Goal: Information Seeking & Learning: Learn about a topic

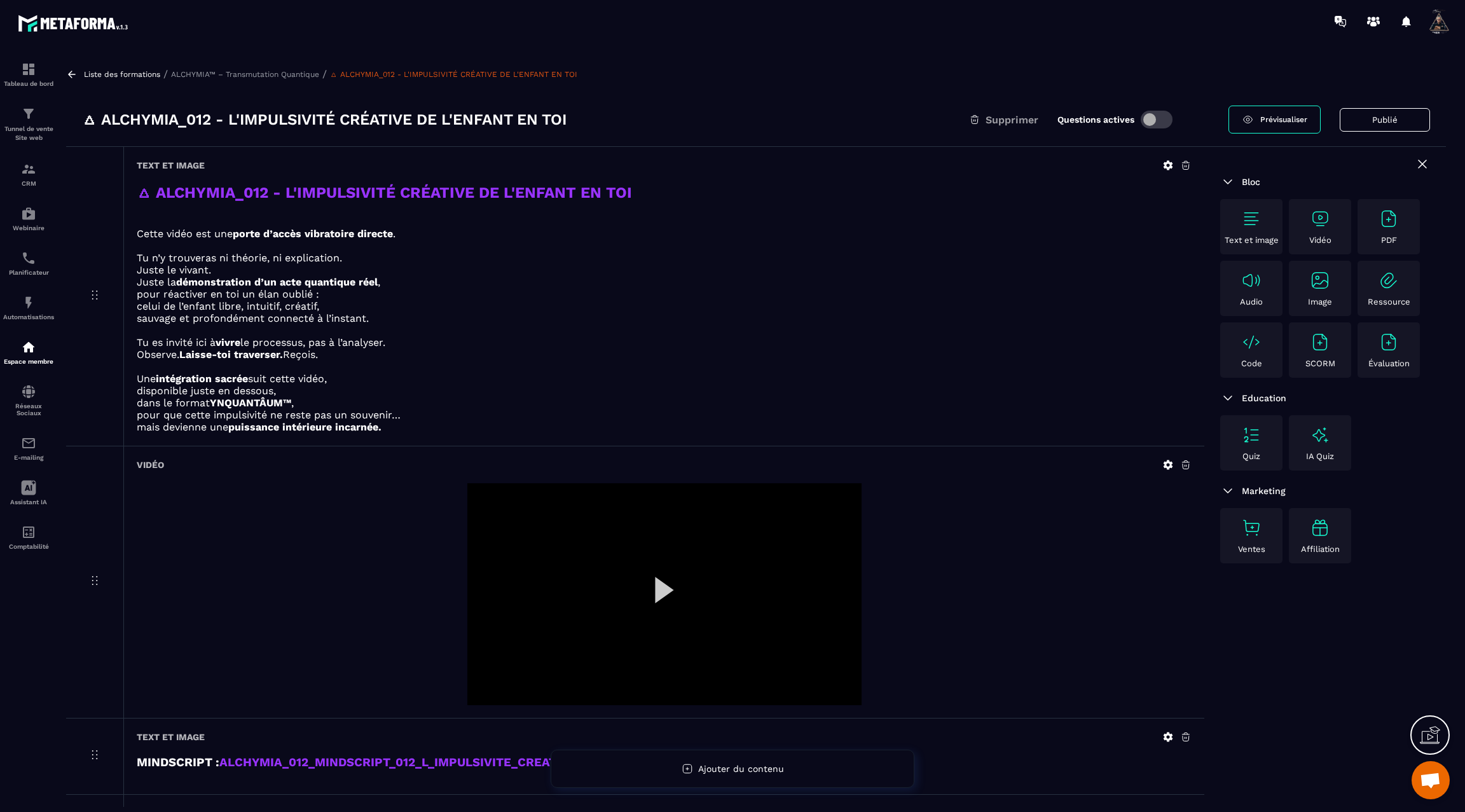
click at [70, 74] on icon at bounding box center [72, 74] width 8 height 7
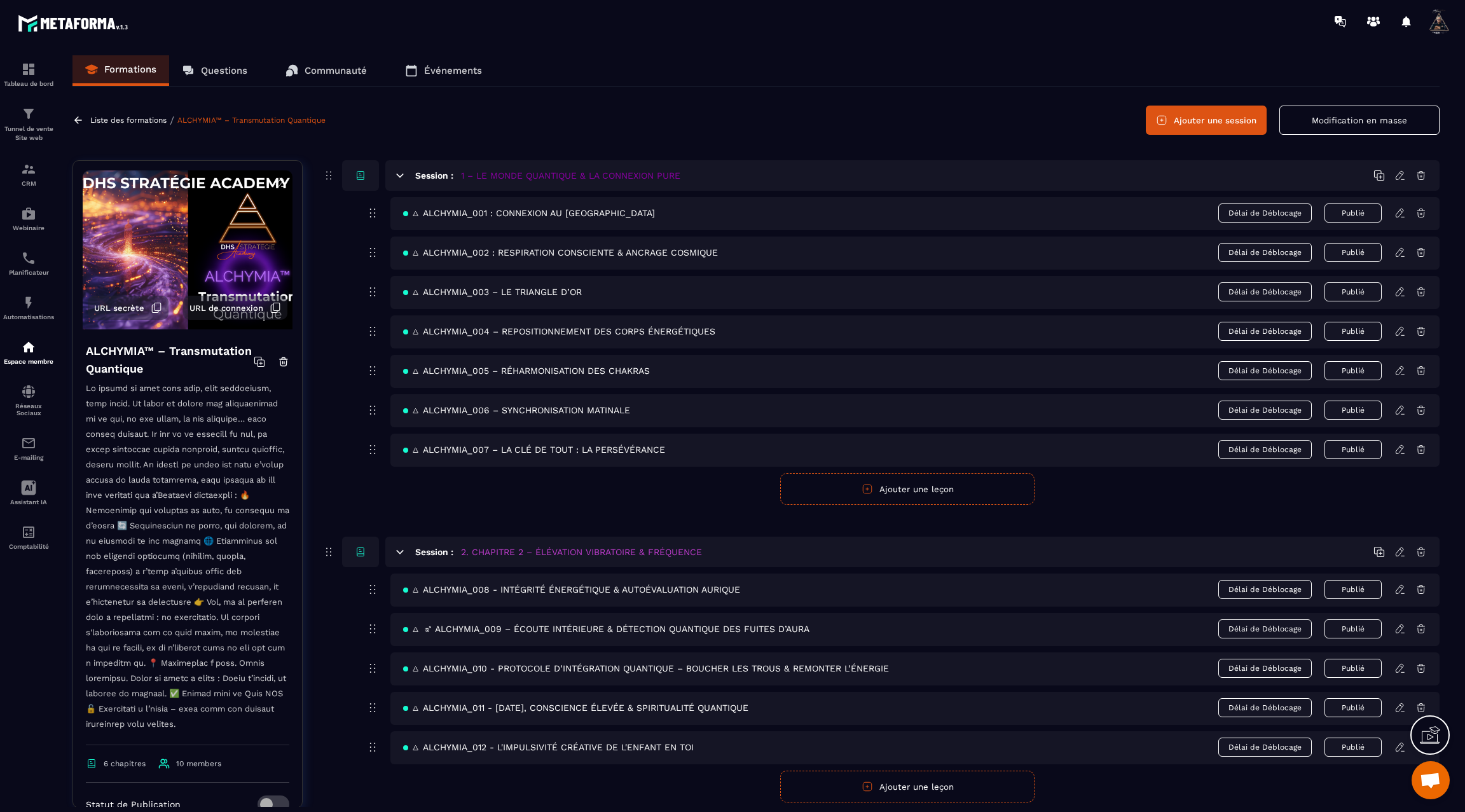
click at [1399, 584] on icon at bounding box center [1400, 589] width 12 height 12
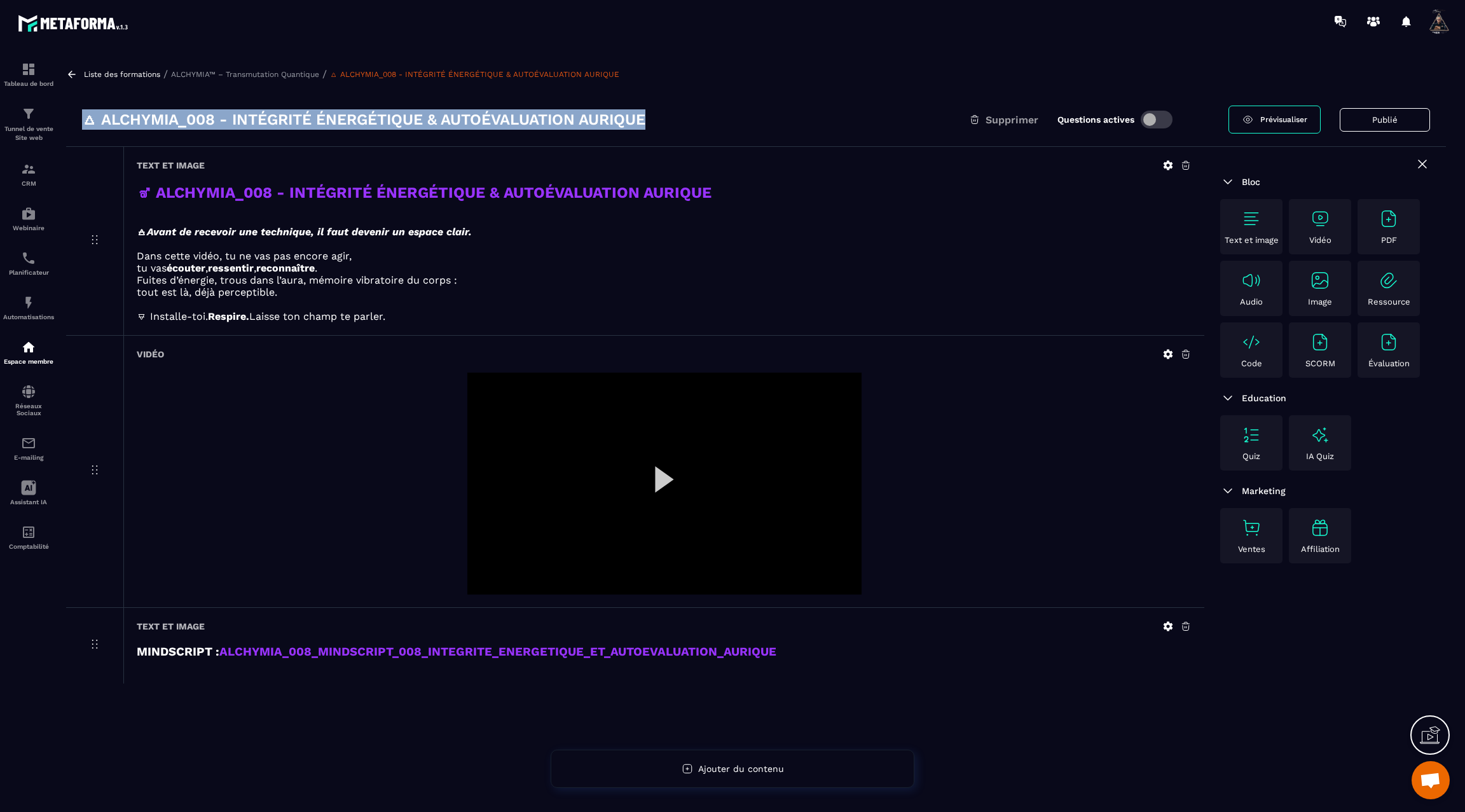
drag, startPoint x: 653, startPoint y: 120, endPoint x: 79, endPoint y: 98, distance: 574.4
click at [79, 98] on div "🜂 ALCHYMIA_008 - INTÉGRITÉ ÉNERGÉTIQUE & AUTOÉVALUATION AURIQUE Supprimer Quest…" at bounding box center [756, 120] width 1380 height 54
copy h3 "🜂 ALCHYMIA_008 - INTÉGRITÉ ÉNERGÉTIQUE & AUTOÉVALUATION AURIQUE"
click at [77, 70] on icon at bounding box center [72, 74] width 12 height 12
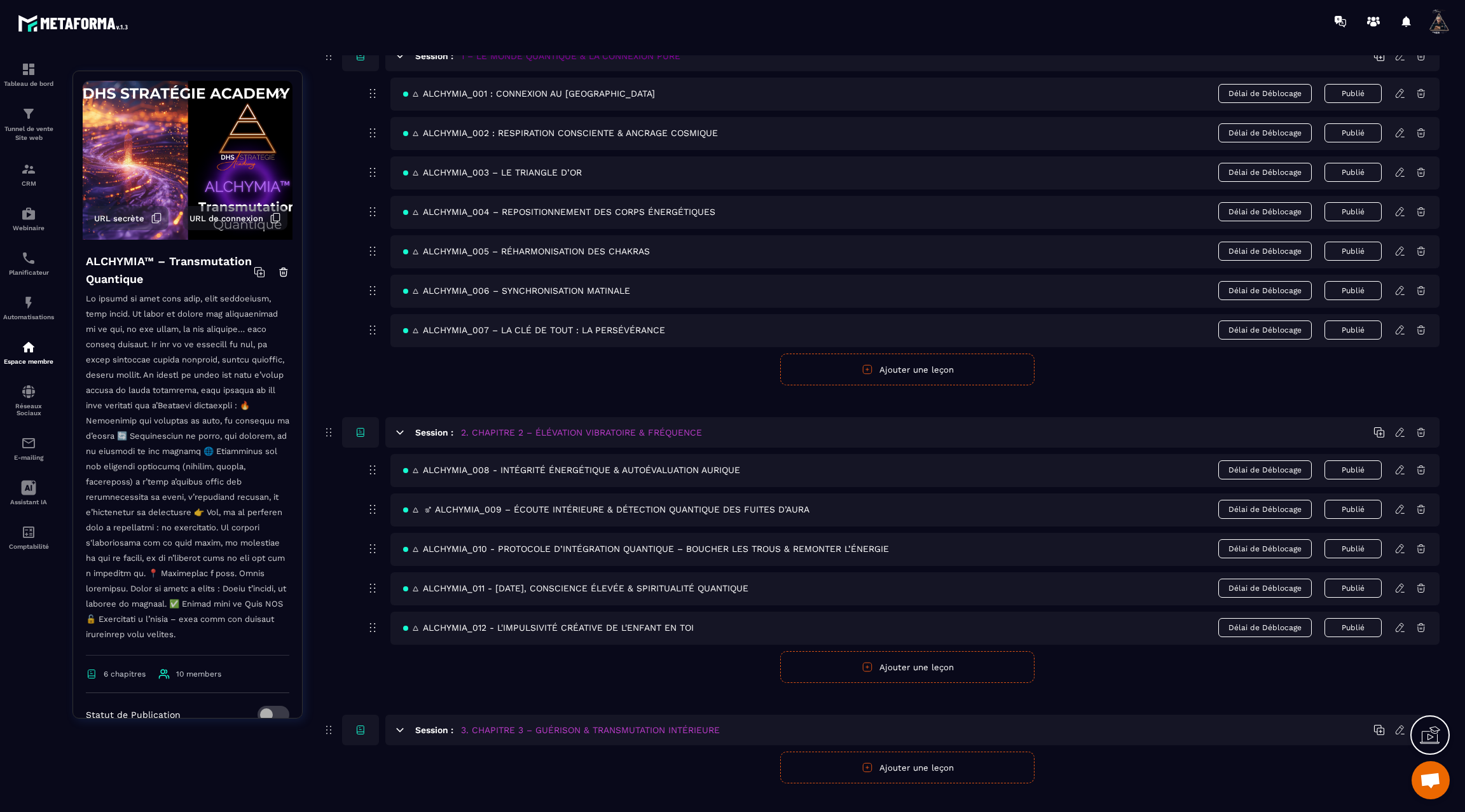
scroll to position [139, 0]
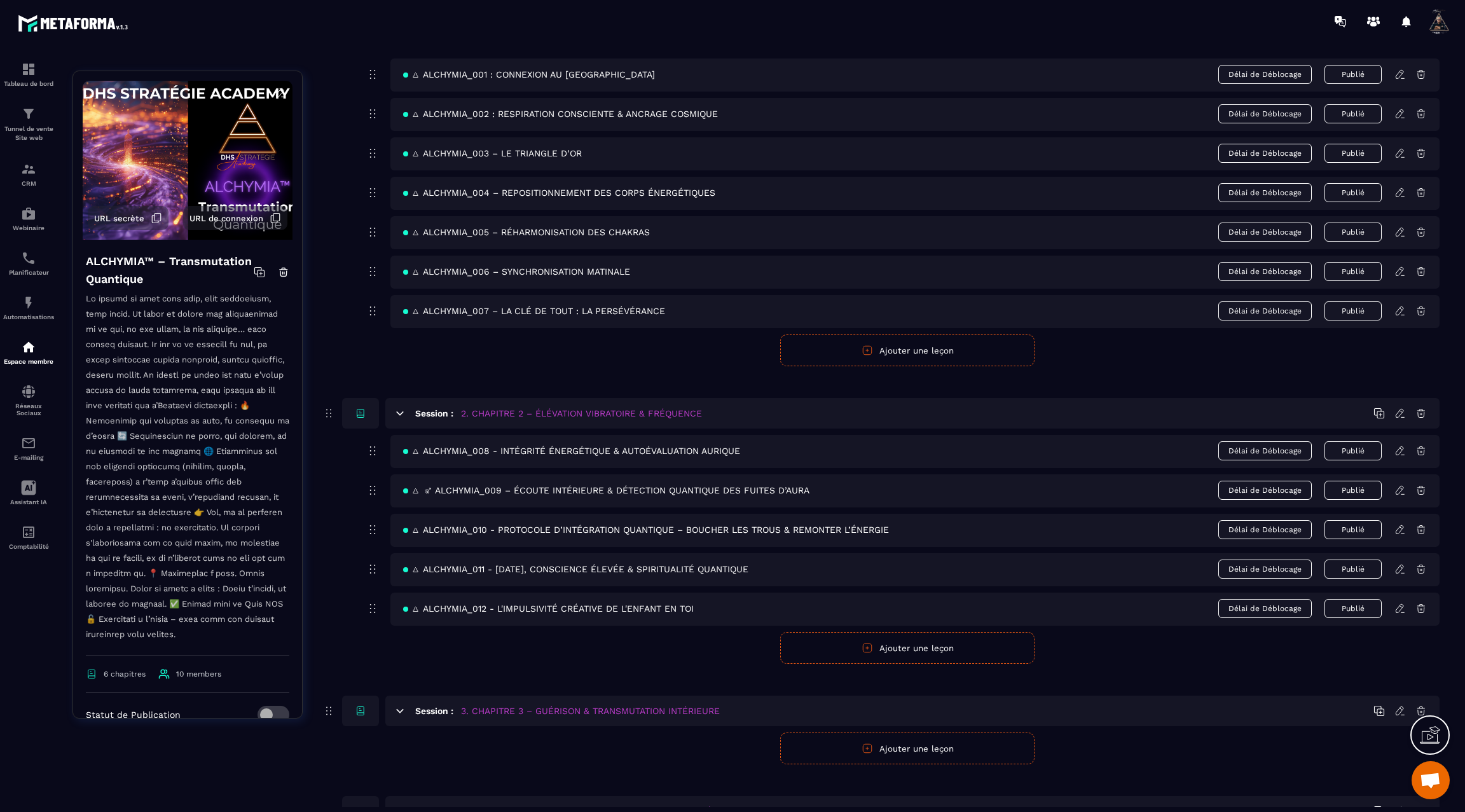
click at [1400, 488] on icon at bounding box center [1401, 488] width 3 height 2
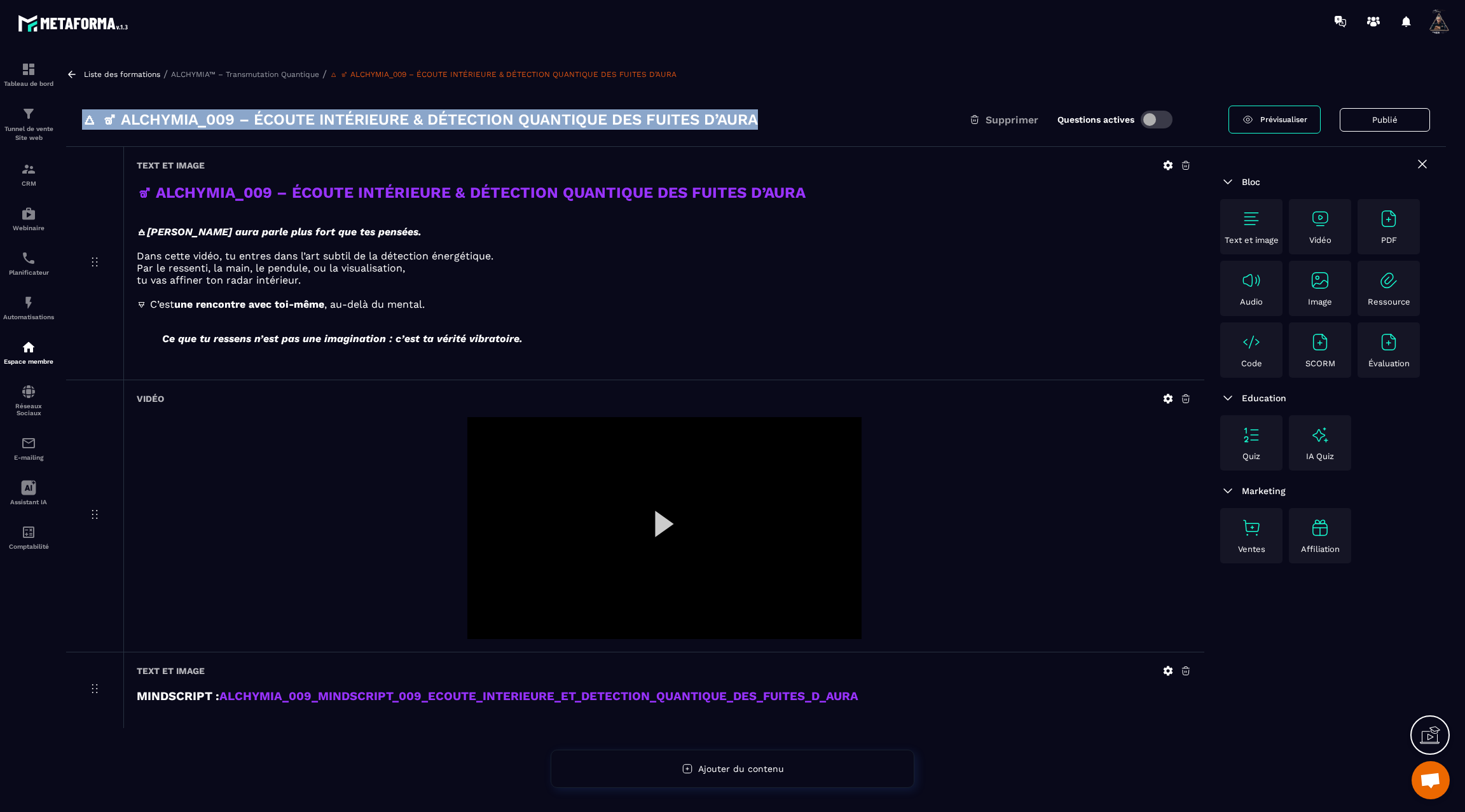
drag, startPoint x: 768, startPoint y: 113, endPoint x: 118, endPoint y: 105, distance: 650.0
click at [119, 105] on div "🜂 🜝 ALCHYMIA_009 – ÉCOUTE INTÉRIEURE & DÉTECTION QUANTIQUE DES FUITES D’AURA Su…" at bounding box center [756, 120] width 1380 height 54
copy h3 "🜂 🜝 ALCHYMIA_009 – ÉCOUTE INTÉRIEURE & DÉTECTION QUANTIQUE DES FUITES D’AURA"
click at [72, 75] on icon at bounding box center [72, 74] width 12 height 12
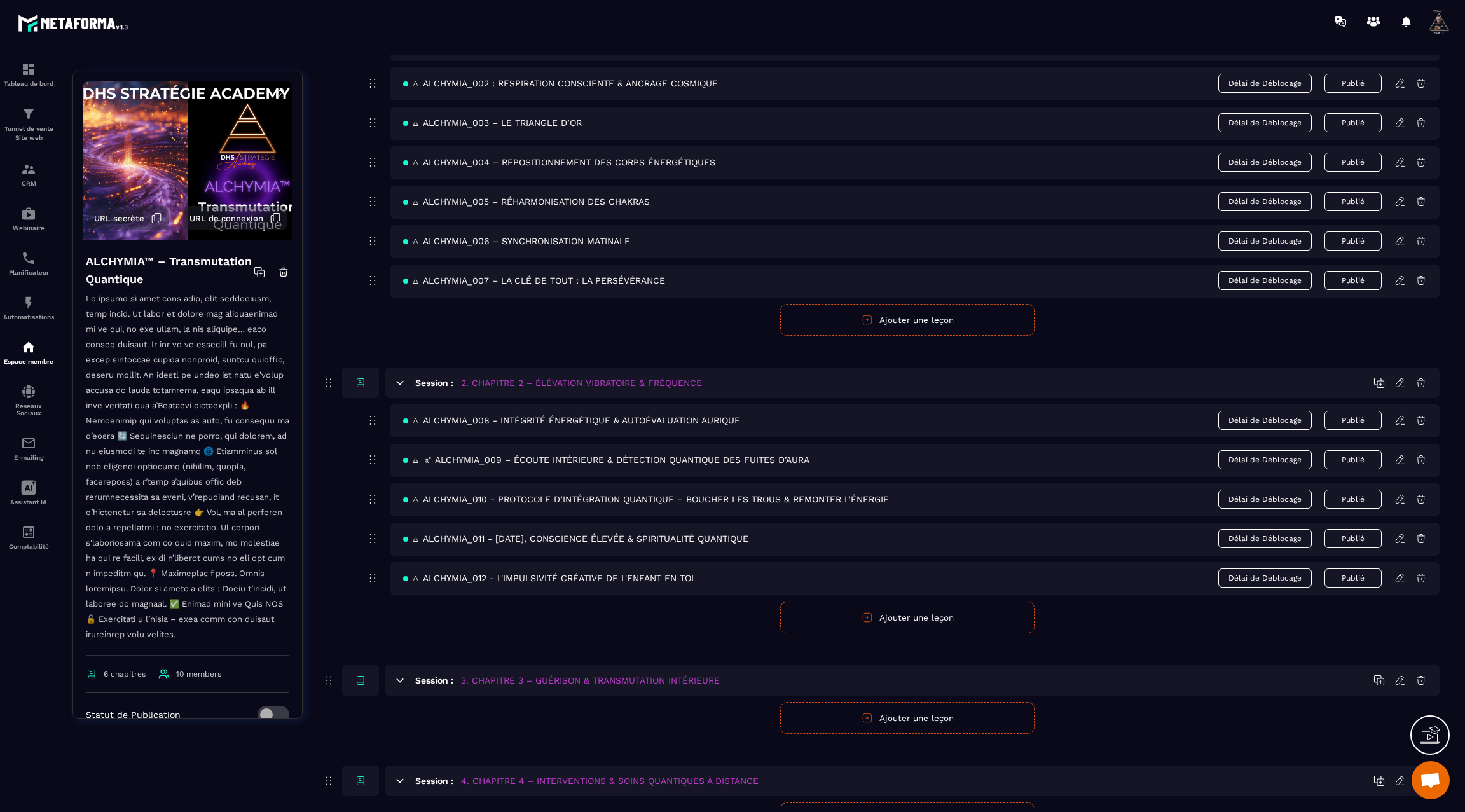
scroll to position [191, 0]
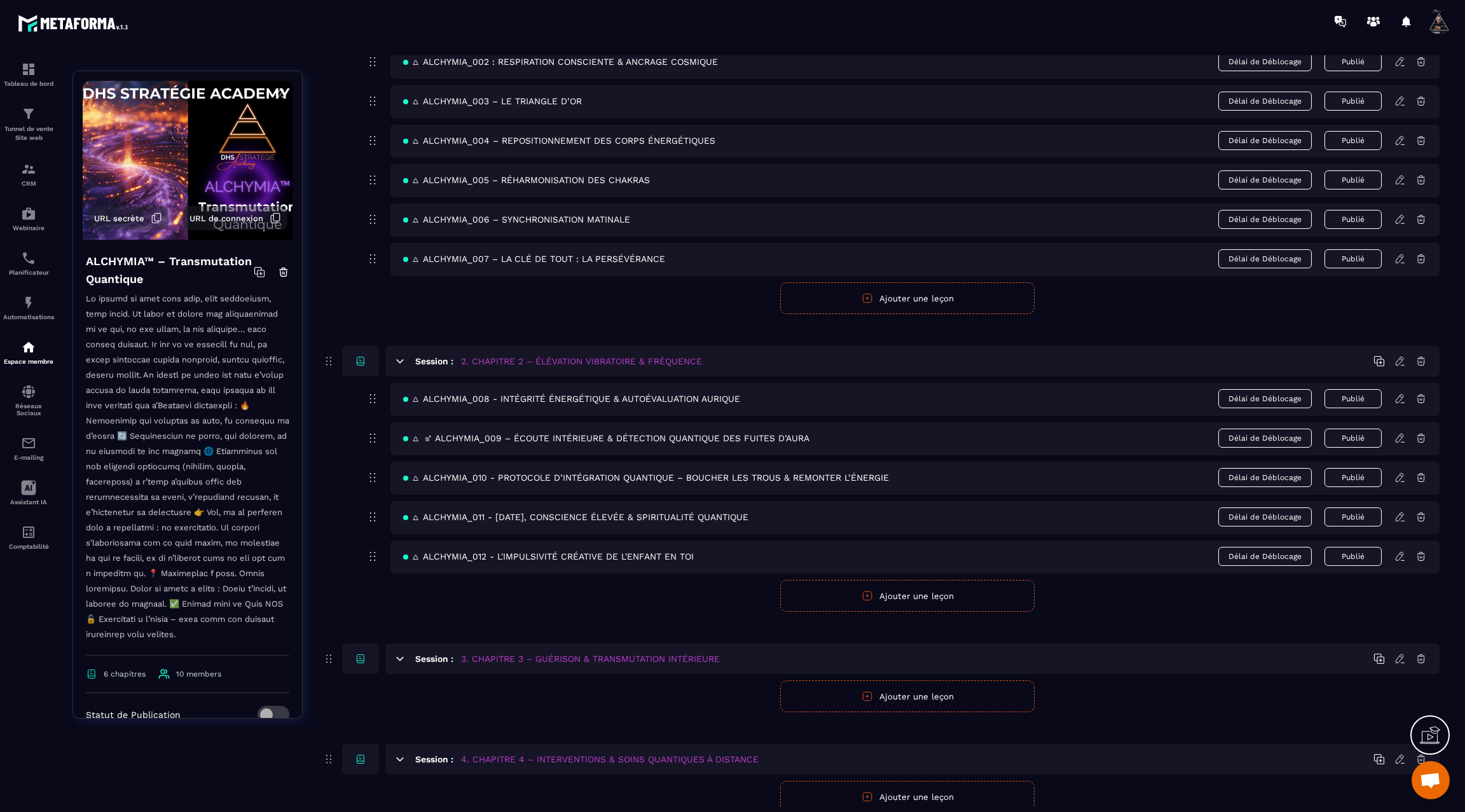
click at [1401, 472] on icon at bounding box center [1400, 478] width 12 height 12
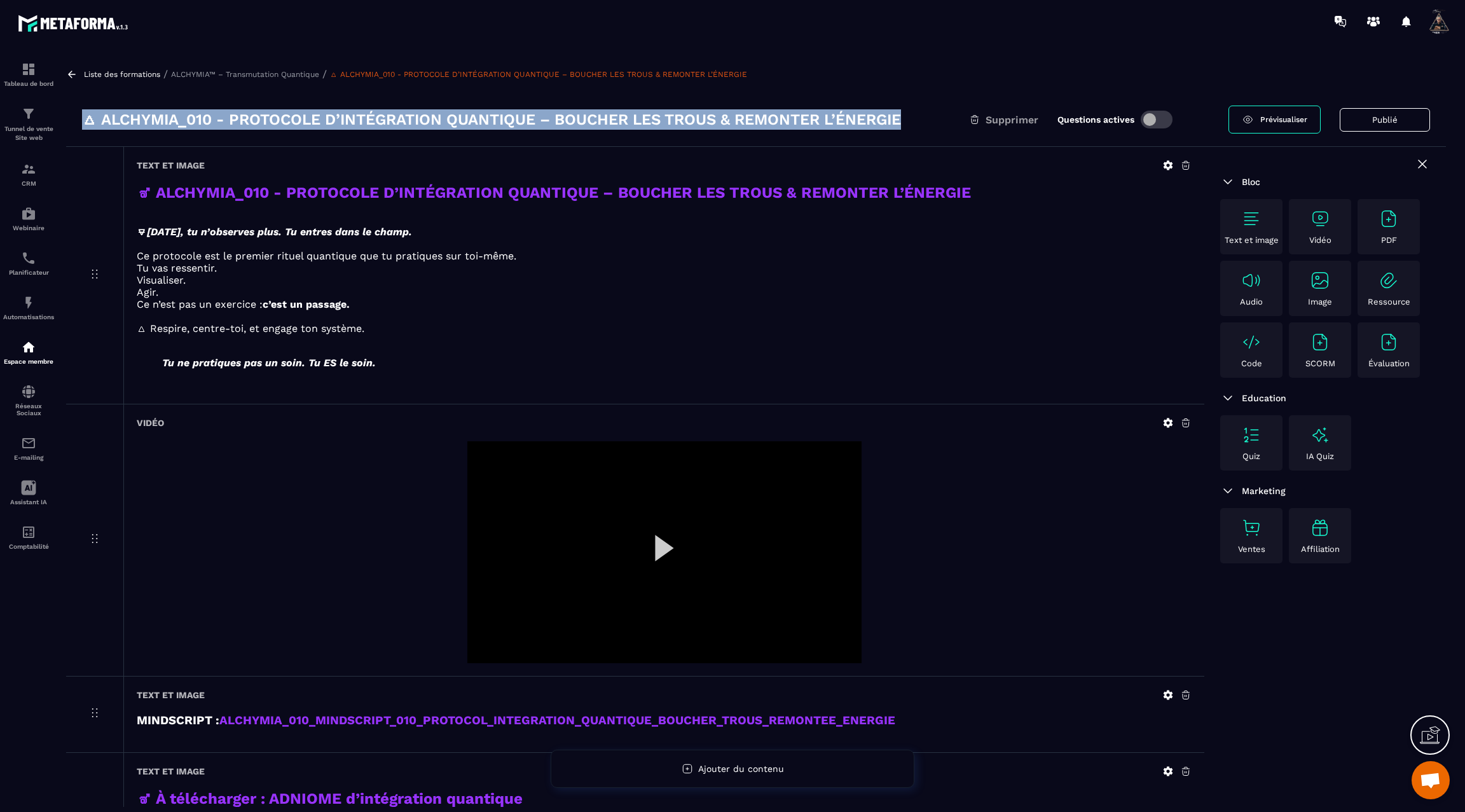
drag, startPoint x: 915, startPoint y: 118, endPoint x: 74, endPoint y: 112, distance: 841.0
click at [75, 113] on div "🜂 ALCHYMIA_010 - PROTOCOLE D’INTÉGRATION QUANTIQUE – BOUCHER LES TROUS & REMONT…" at bounding box center [756, 120] width 1380 height 54
copy h3 "🜂 ALCHYMIA_010 - PROTOCOLE D’INTÉGRATION QUANTIQUE – BOUCHER LES TROUS & REMONT…"
click at [72, 72] on icon at bounding box center [72, 74] width 8 height 7
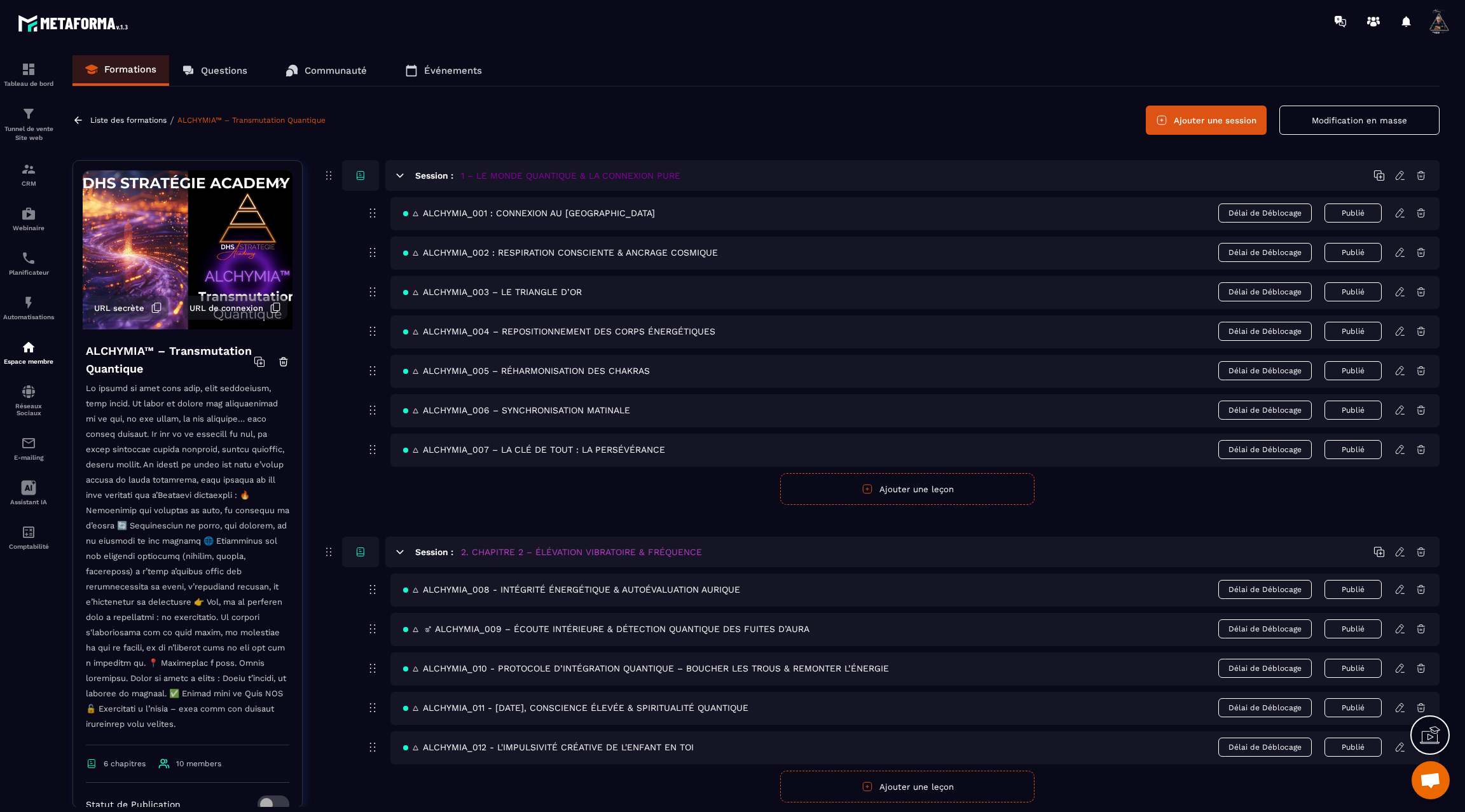
click at [1398, 704] on icon at bounding box center [1400, 708] width 12 height 12
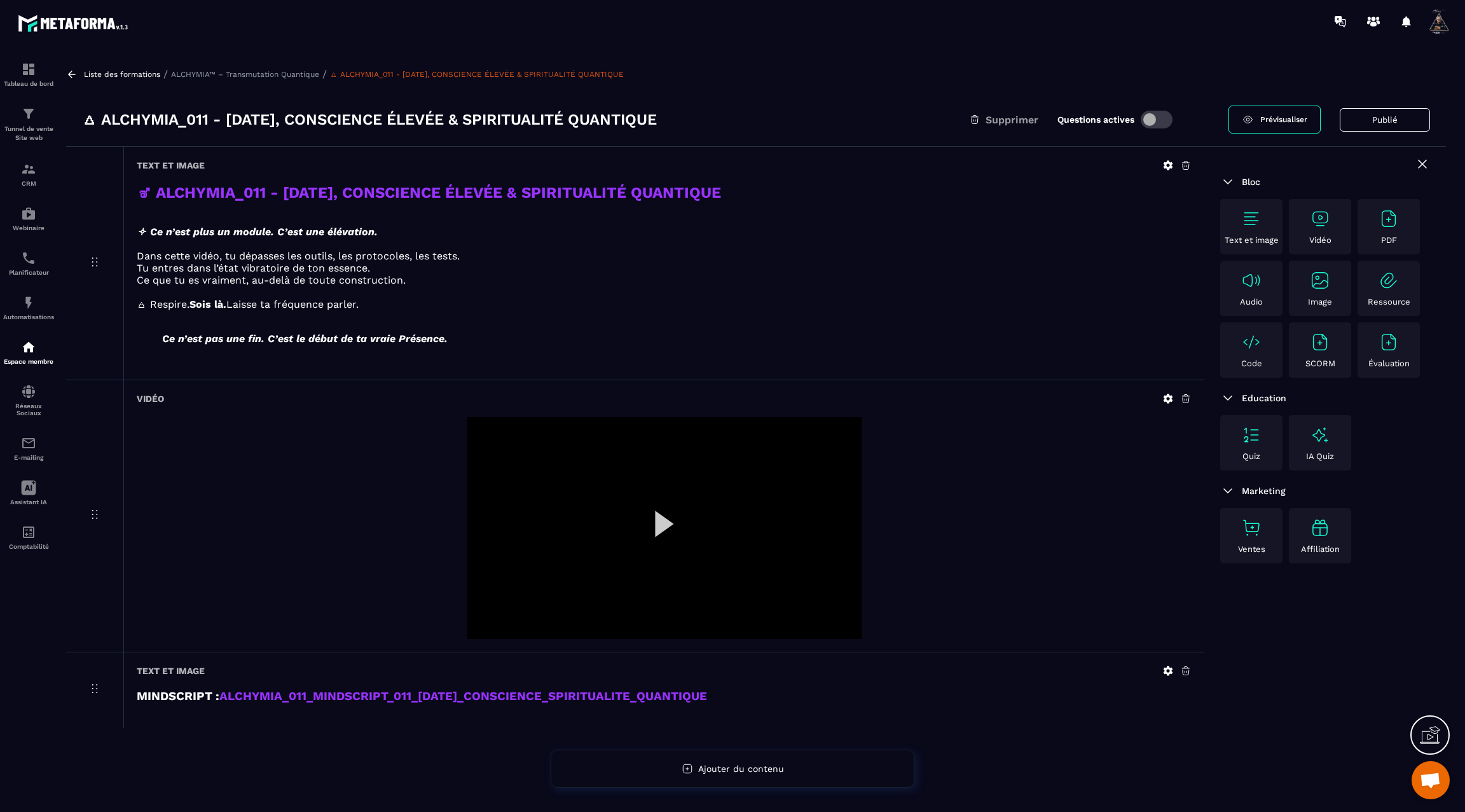
drag, startPoint x: 705, startPoint y: 115, endPoint x: 81, endPoint y: 119, distance: 624.0
click at [81, 119] on div "🜂 ALCHYMIA_011 - ASCENSION, CONSCIENCE ÉLEVÉE & SPIRITUALITÉ QUANTIQUE Supprime…" at bounding box center [756, 120] width 1380 height 54
copy h3 "🜂 ALCHYMIA_011 - ASCENSION, CONSCIENCE ÉLEVÉE & SPIRITUALITÉ QUANTIQUE"
click at [72, 69] on icon at bounding box center [72, 74] width 12 height 12
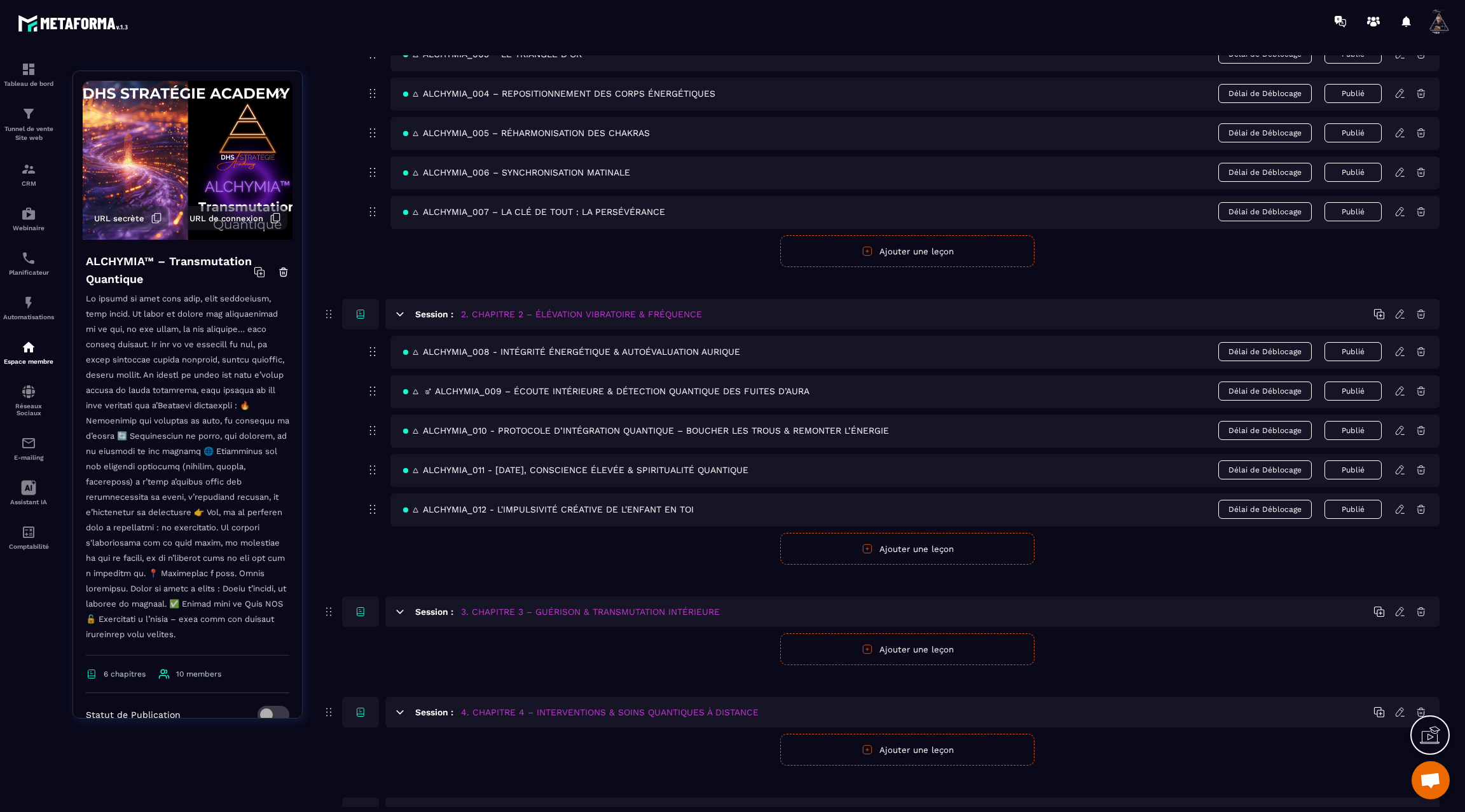
scroll to position [240, 0]
click at [1400, 501] on icon at bounding box center [1400, 507] width 12 height 12
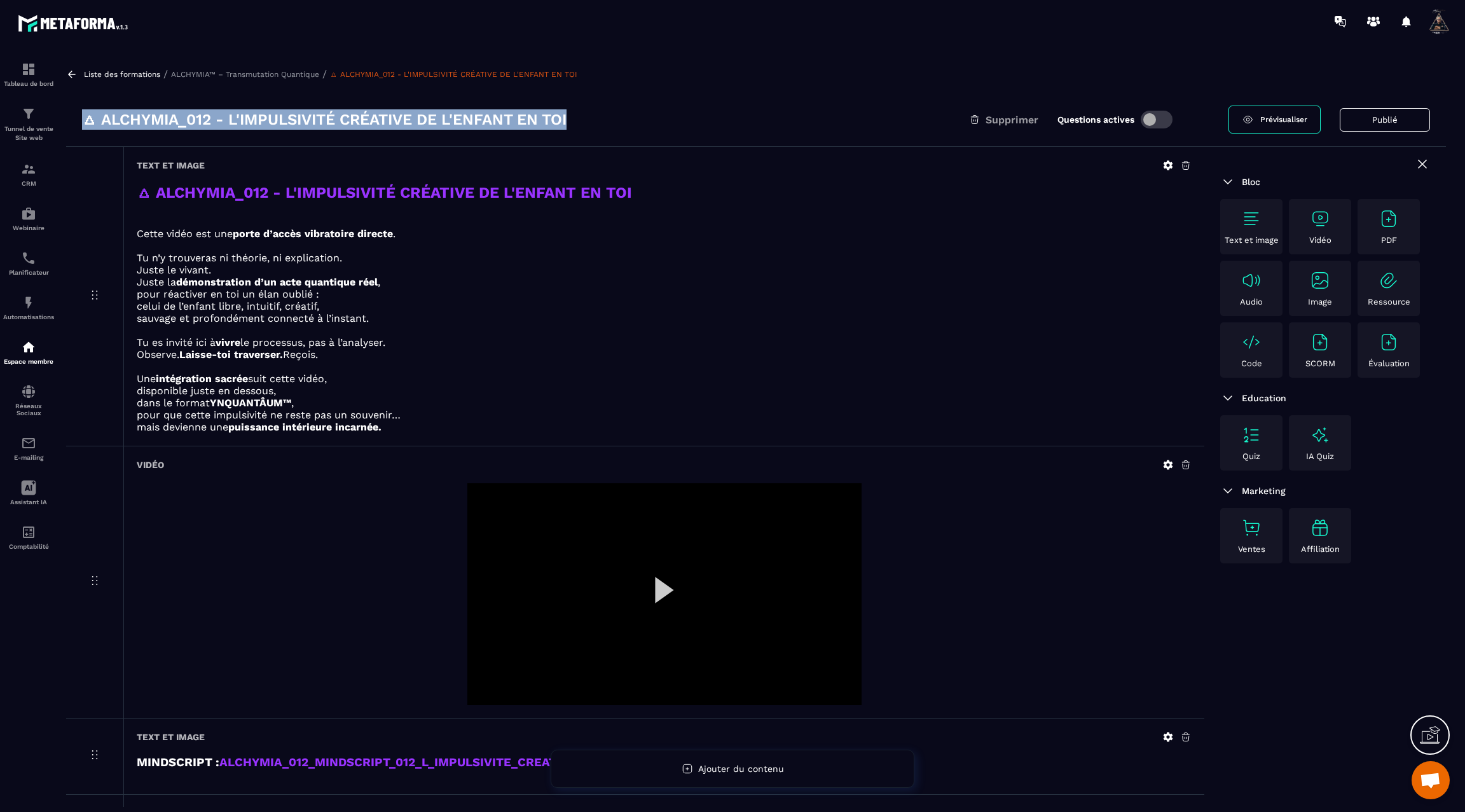
drag, startPoint x: 599, startPoint y: 118, endPoint x: 72, endPoint y: 97, distance: 527.4
click at [72, 97] on div "🜂 ALCHYMIA_012 - L'IMPULSIVITÉ CRÉATIVE DE L'ENFANT EN TOI Supprimer Questions …" at bounding box center [756, 120] width 1380 height 54
copy h3 "🜂 ALCHYMIA_012 - L'IMPULSIVITÉ CRÉATIVE DE L'ENFANT EN TOI"
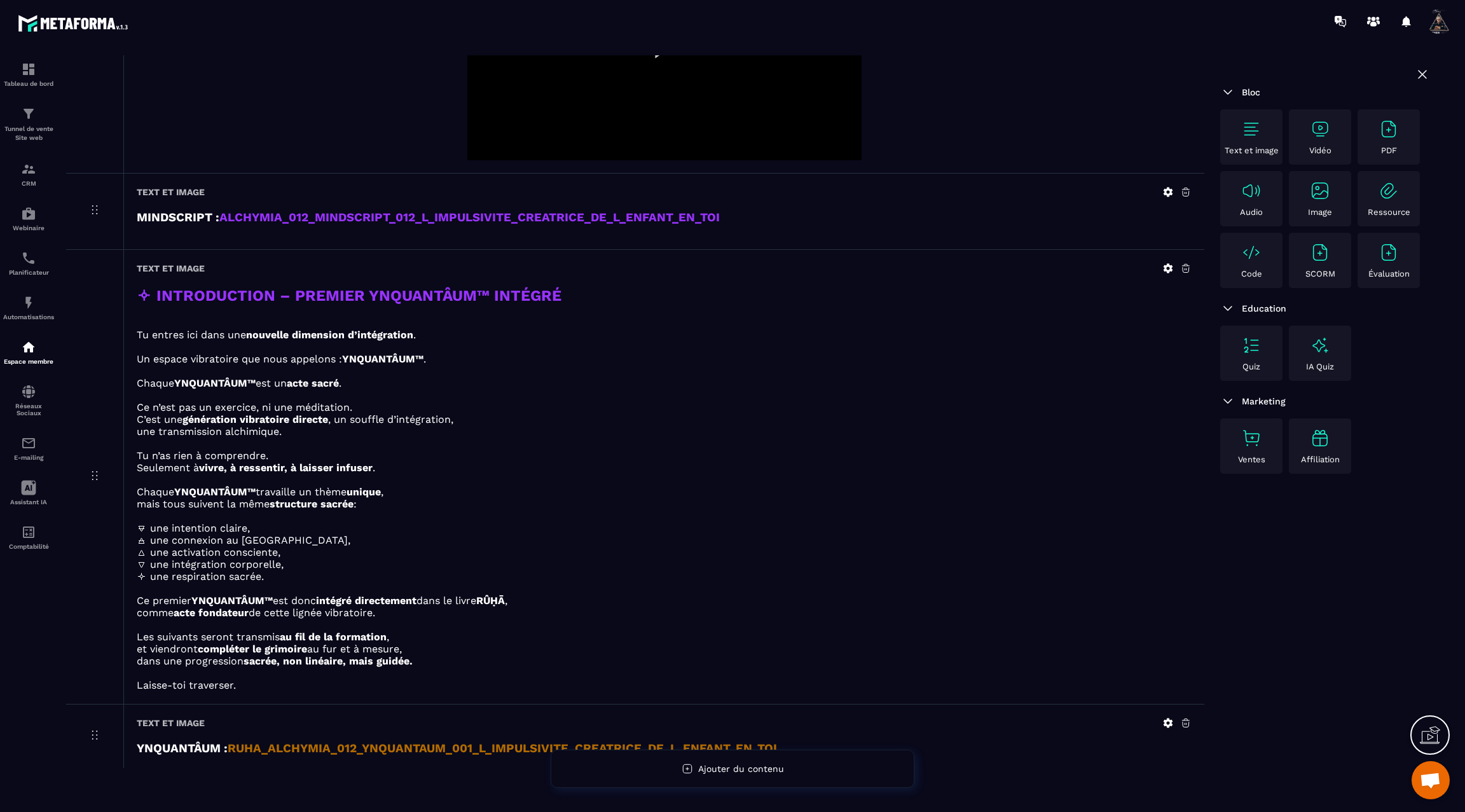
scroll to position [556, 0]
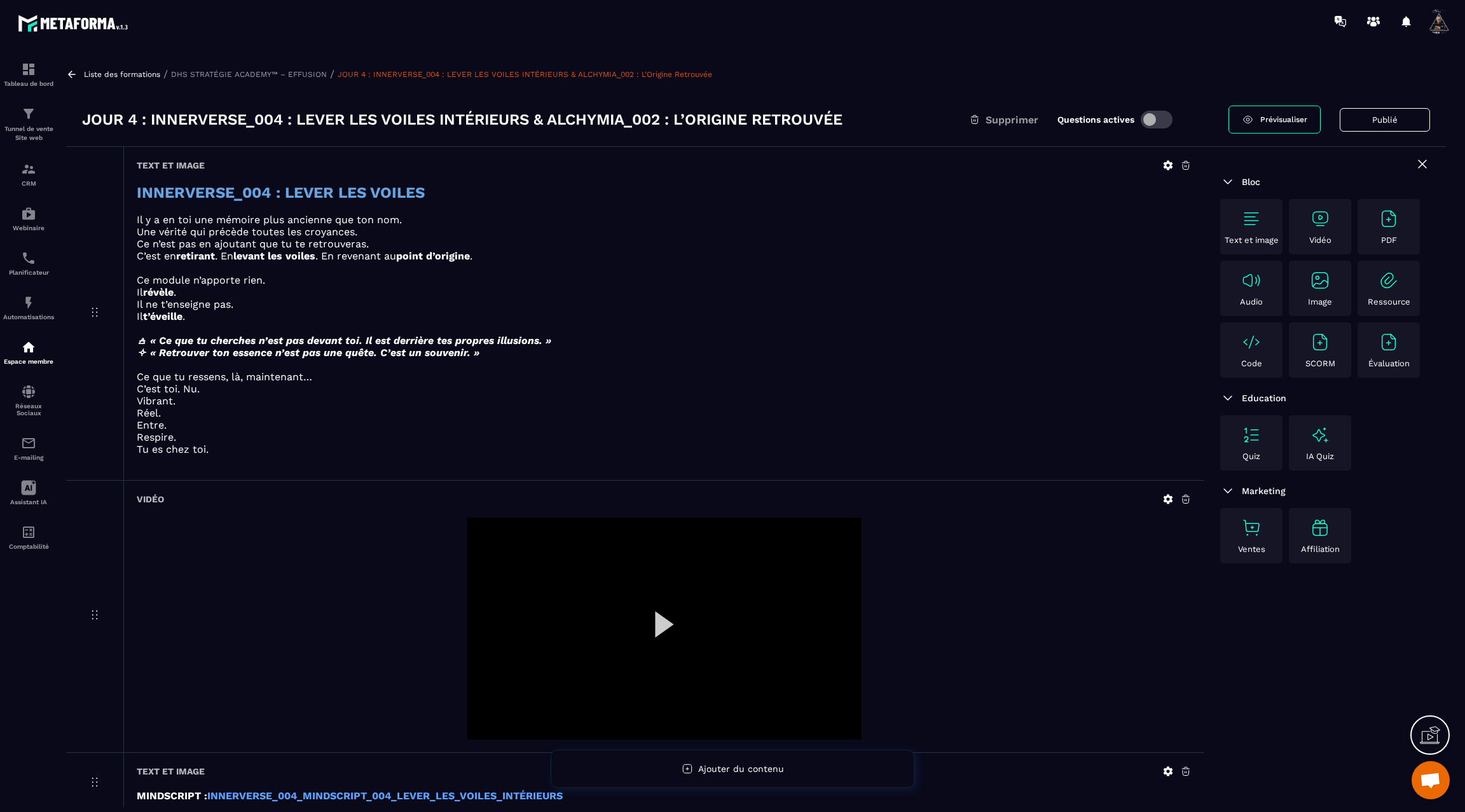
click at [71, 74] on icon at bounding box center [72, 74] width 8 height 7
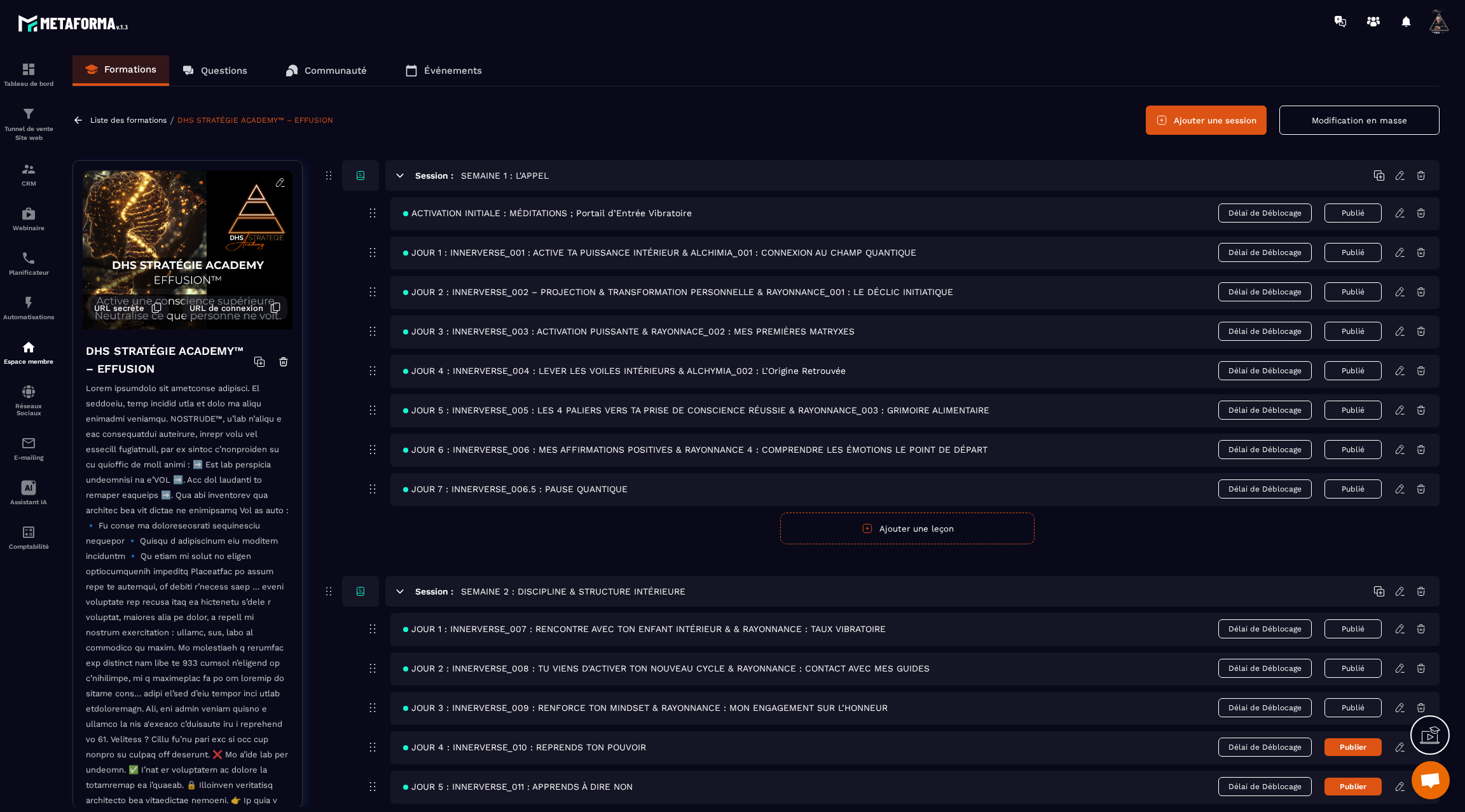
scroll to position [13, 0]
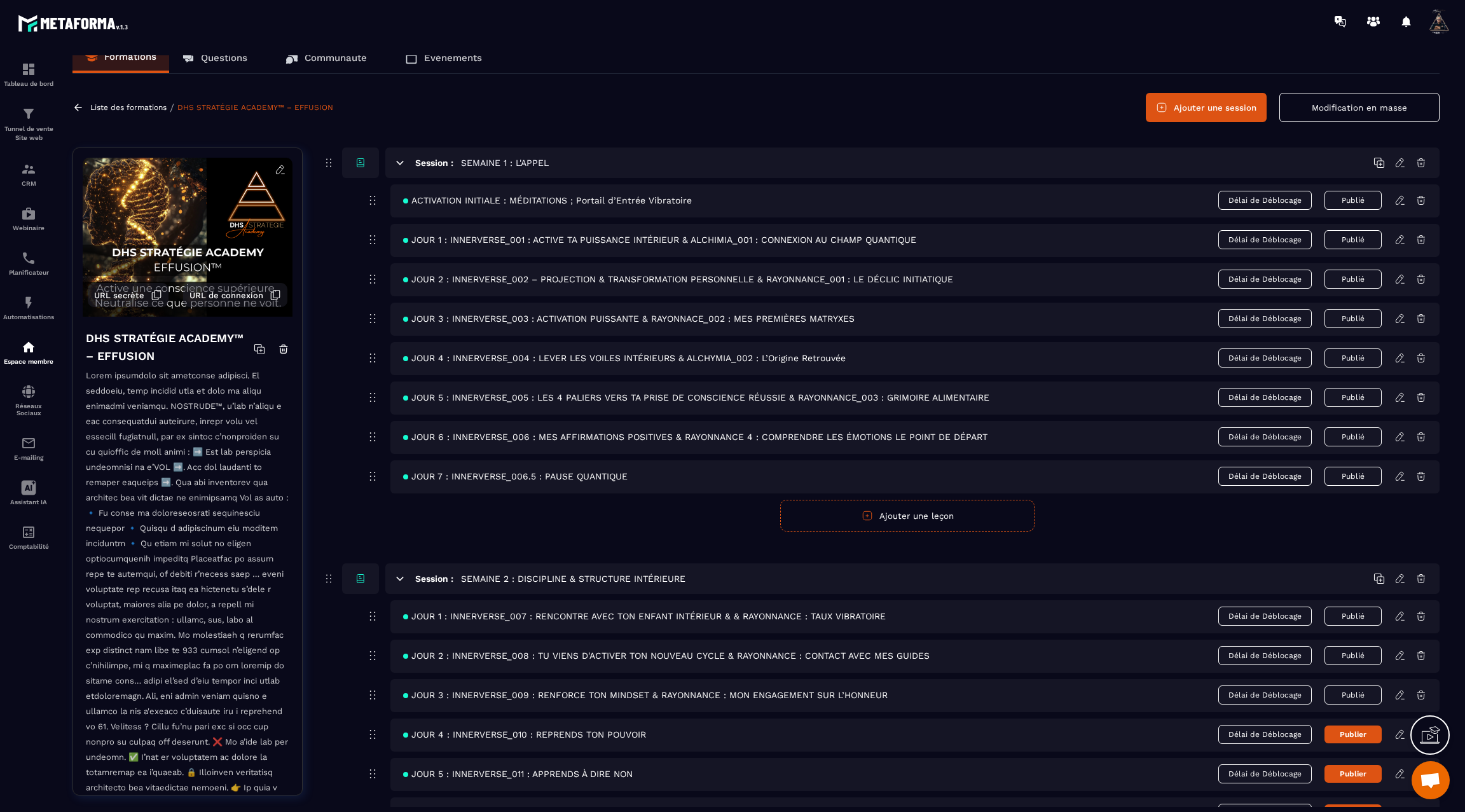
click at [1405, 355] on icon at bounding box center [1400, 358] width 12 height 12
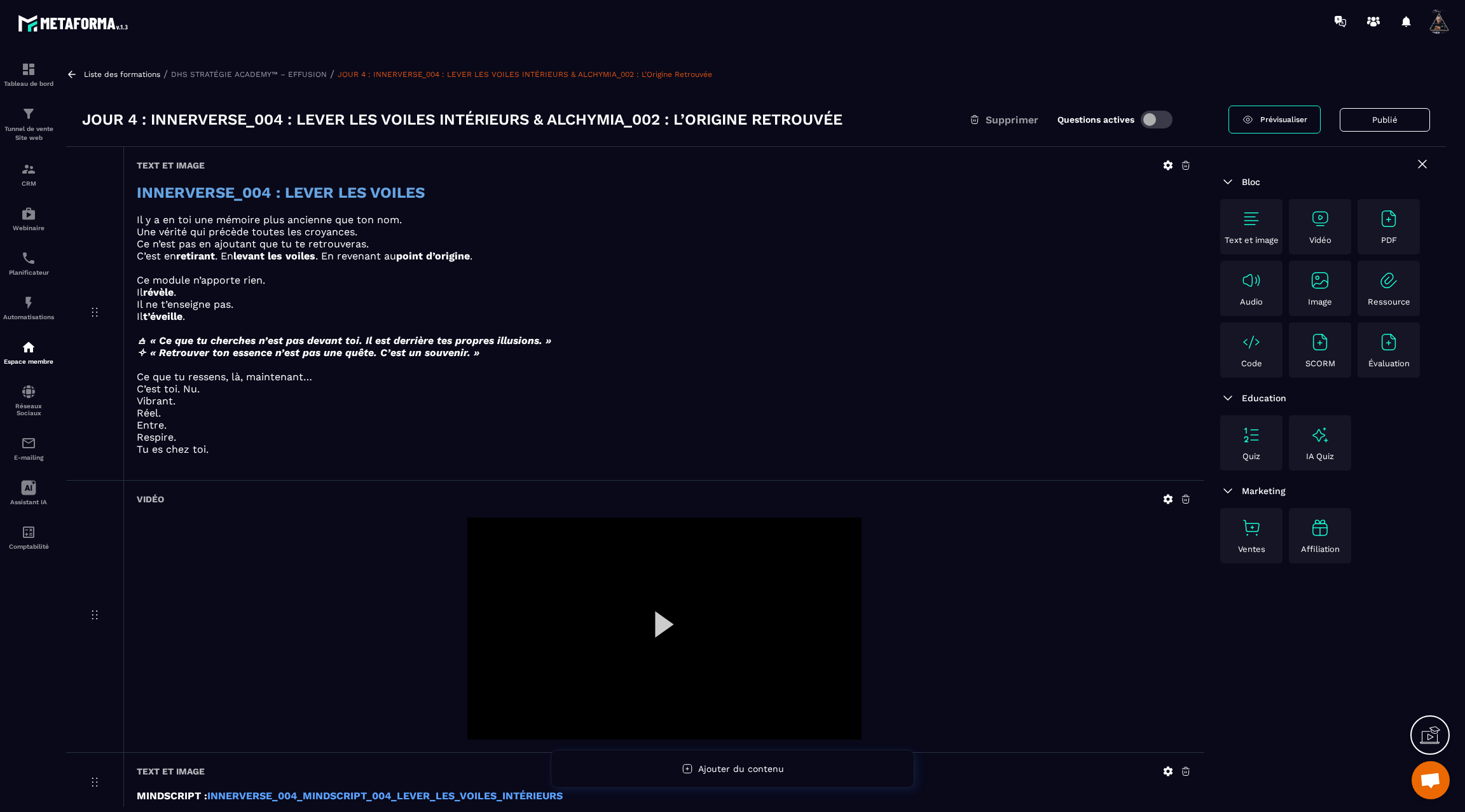
click at [72, 72] on icon at bounding box center [72, 74] width 12 height 12
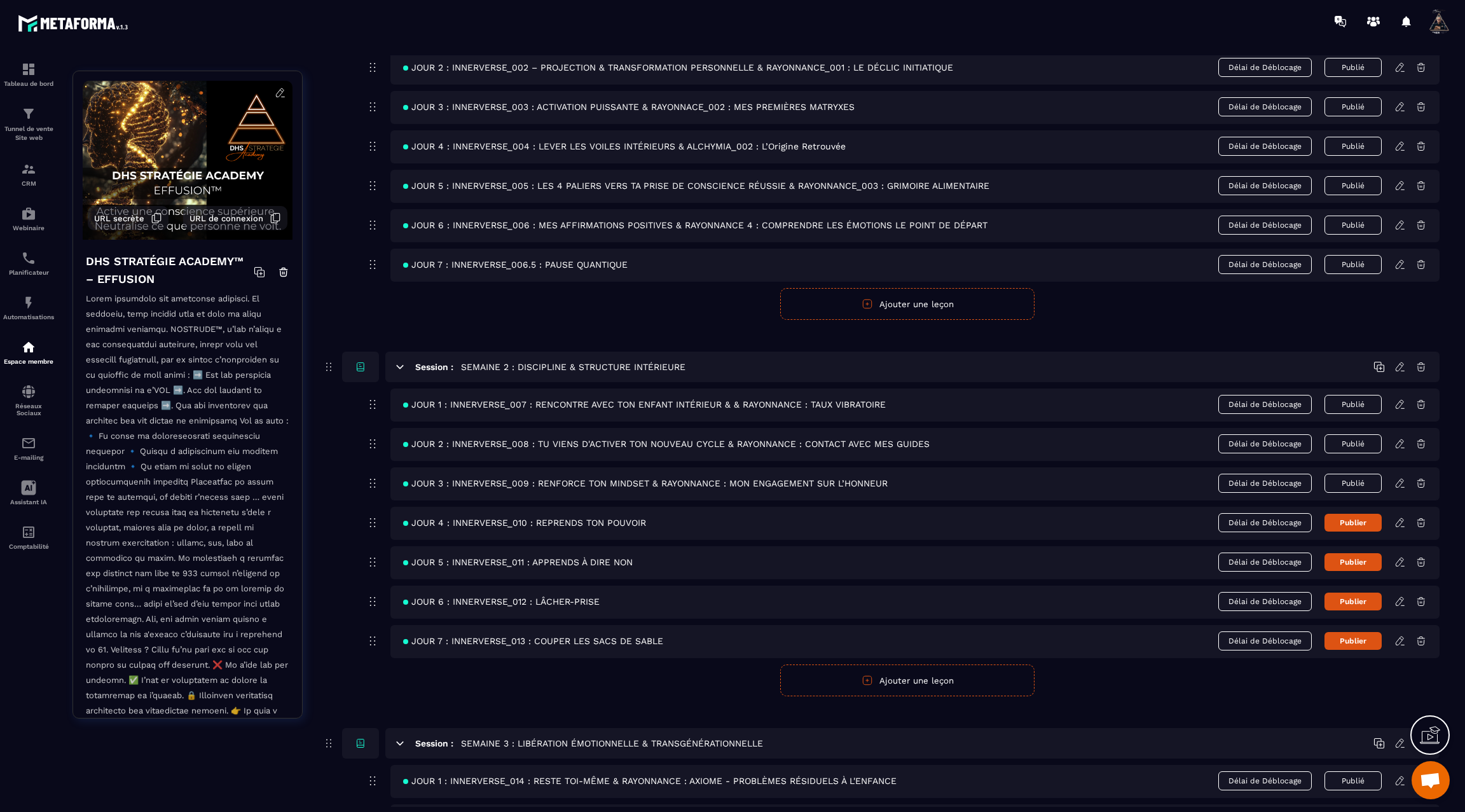
scroll to position [228, 0]
